Goal: Find contact information: Find contact information

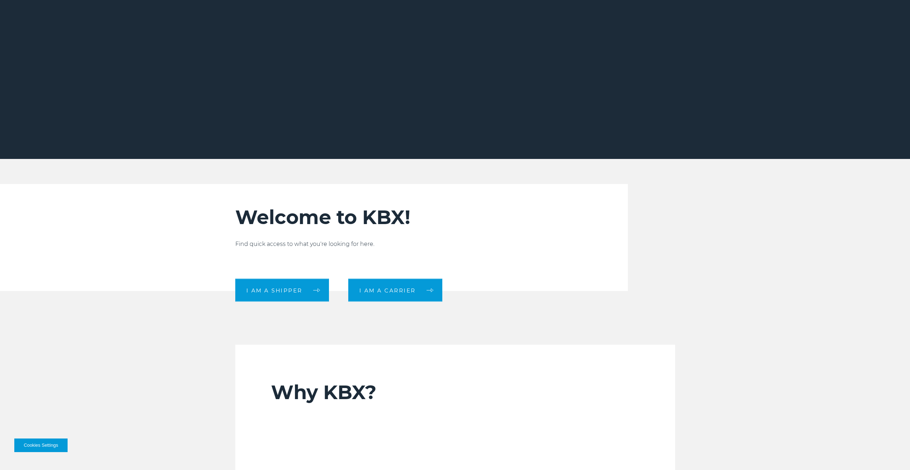
scroll to position [179, 0]
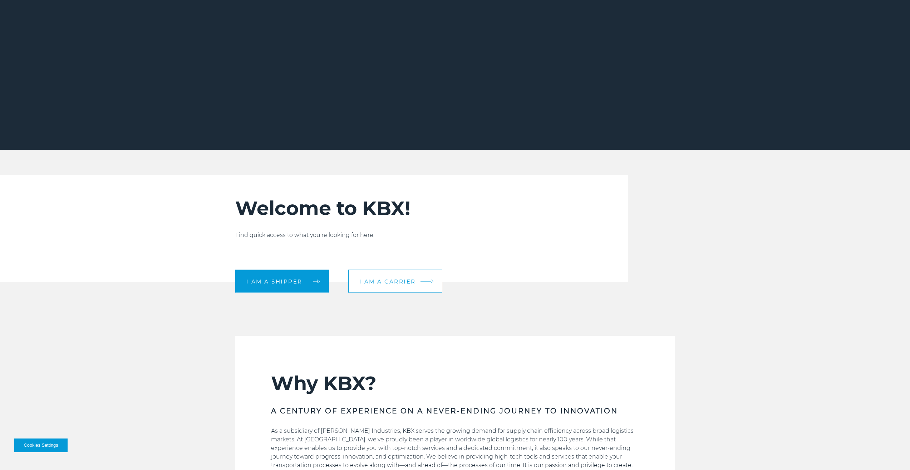
click at [393, 286] on link "I am a carrier" at bounding box center [395, 281] width 94 height 23
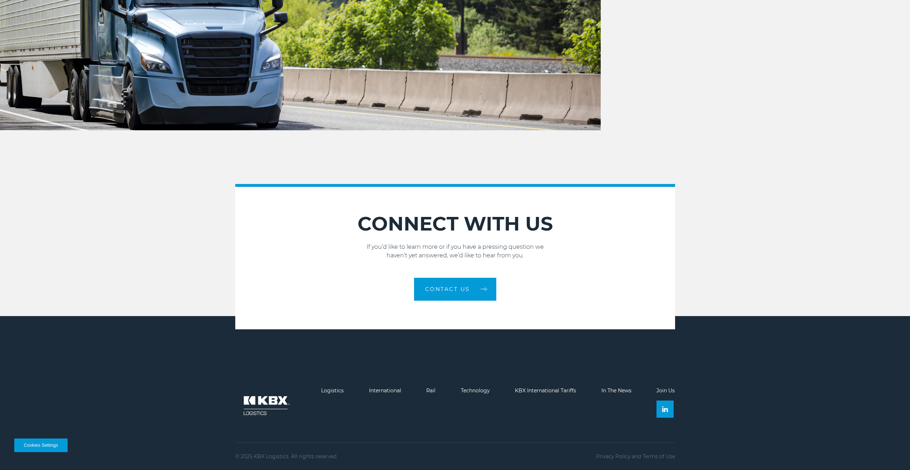
scroll to position [1082, 0]
click at [445, 291] on span "Contact Us" at bounding box center [447, 288] width 45 height 5
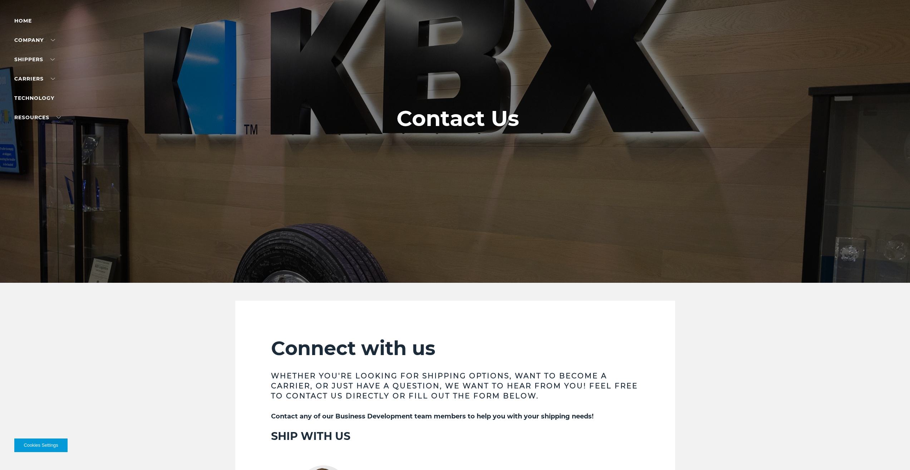
scroll to position [36, 0]
